Goal: Navigation & Orientation: Find specific page/section

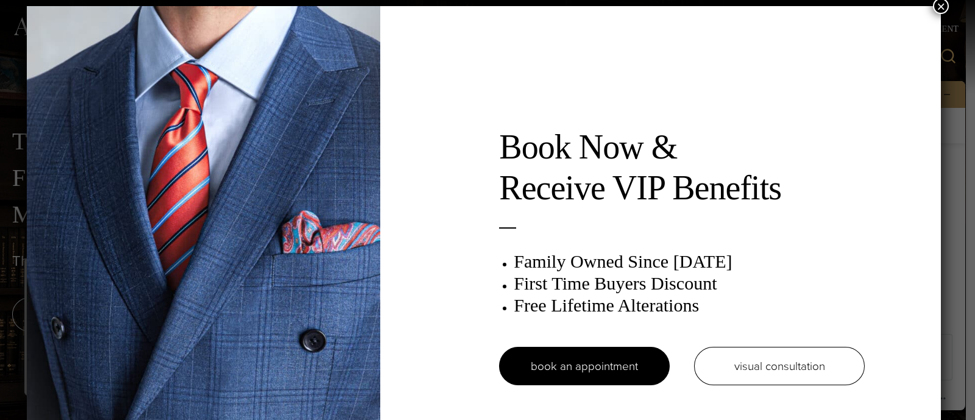
click at [947, 4] on button "×" at bounding box center [941, 6] width 16 height 16
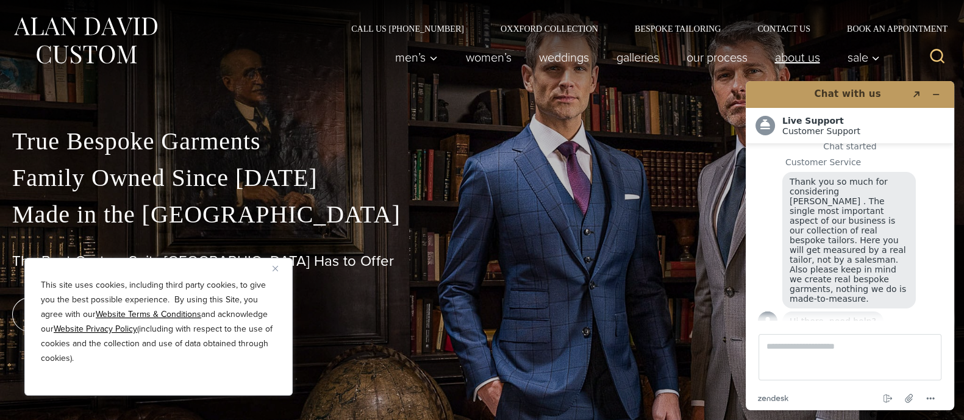
click at [813, 54] on link "About Us" at bounding box center [797, 57] width 73 height 24
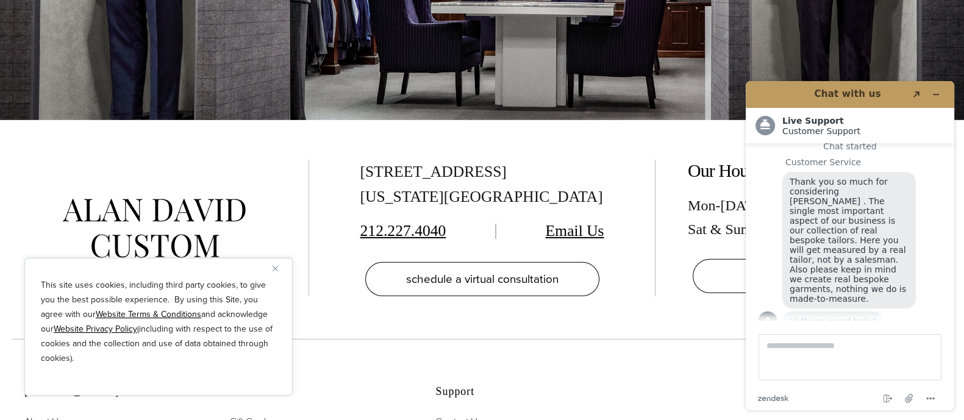
scroll to position [4674, 0]
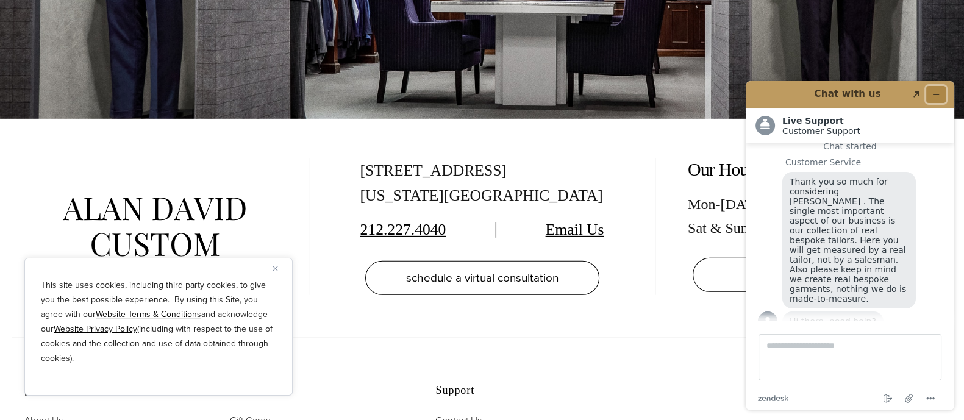
click at [938, 95] on icon "Minimize widget" at bounding box center [936, 94] width 9 height 9
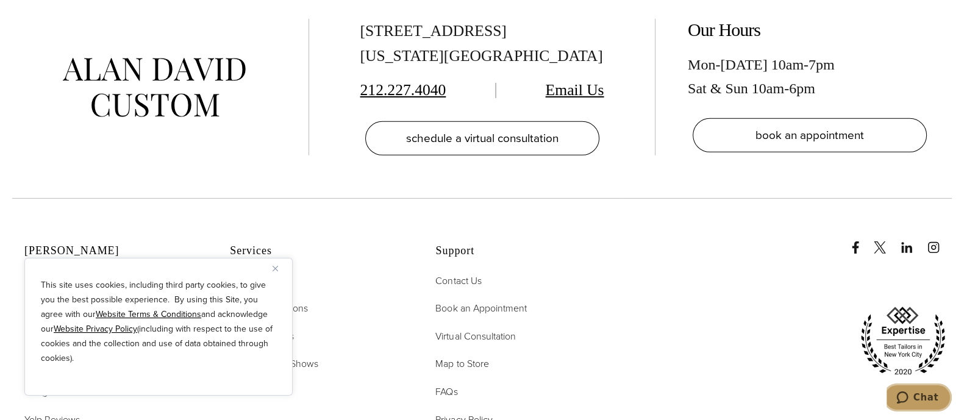
scroll to position [4826, 0]
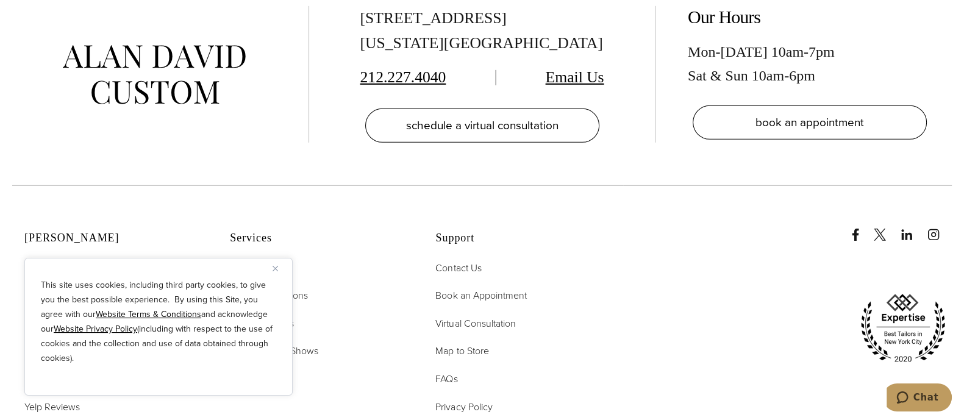
click at [274, 269] on img "Close" at bounding box center [275, 268] width 5 height 5
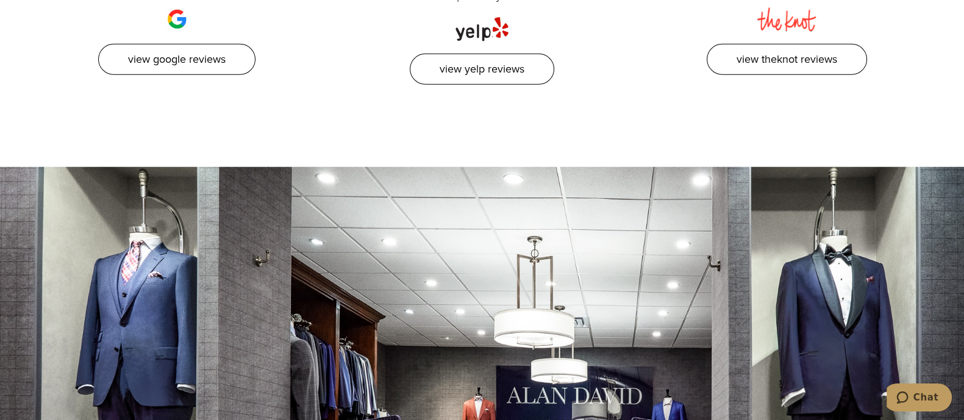
scroll to position [4369, 0]
